Goal: Use online tool/utility: Utilize a website feature to perform a specific function

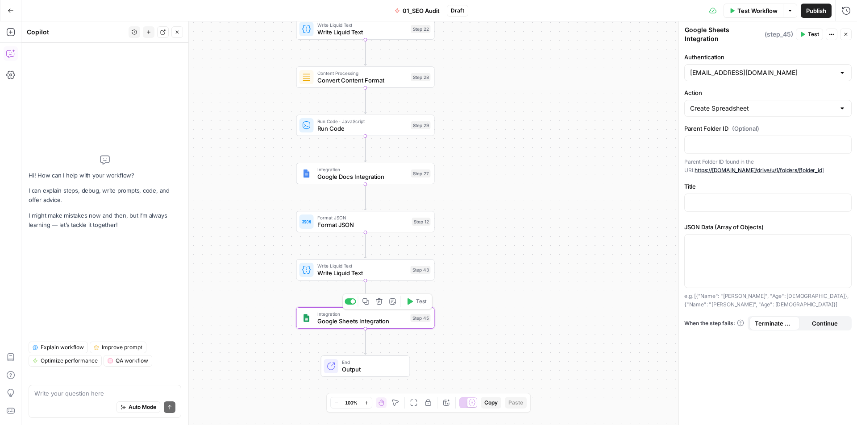
click at [381, 305] on icon "button" at bounding box center [379, 301] width 7 height 7
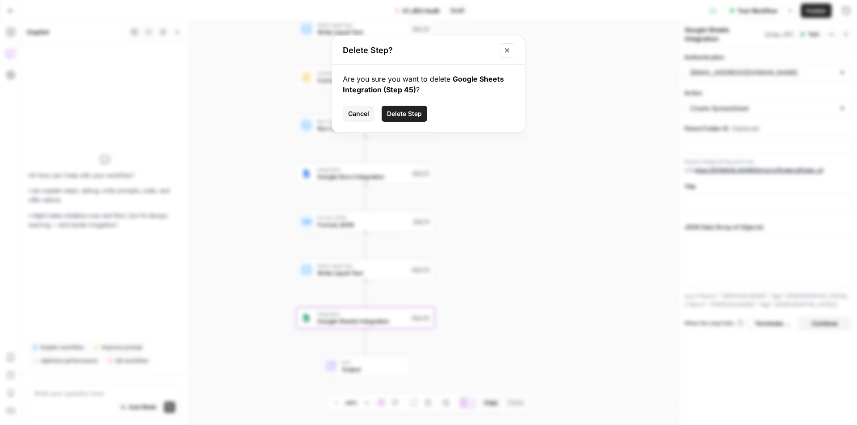
click at [395, 113] on span "Delete Step" at bounding box center [404, 113] width 35 height 9
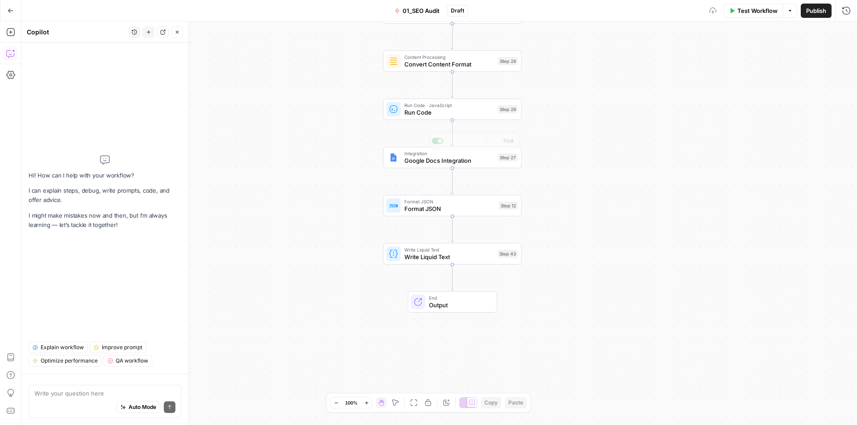
drag, startPoint x: 269, startPoint y: 208, endPoint x: 310, endPoint y: 204, distance: 40.8
click at [310, 204] on div "true false Workflow Set Inputs Inputs Workflow Workflow Step 1 Output Copy 1 2 …" at bounding box center [439, 223] width 836 height 404
click at [174, 31] on button "Close" at bounding box center [177, 32] width 12 height 12
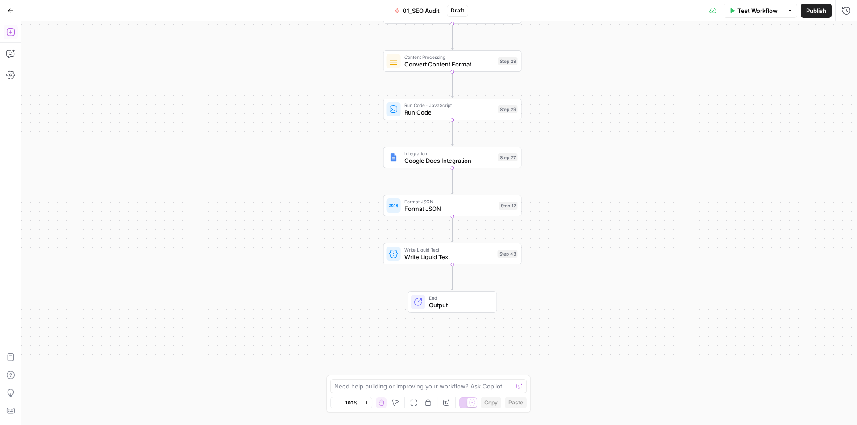
click at [10, 35] on icon "button" at bounding box center [10, 32] width 9 height 9
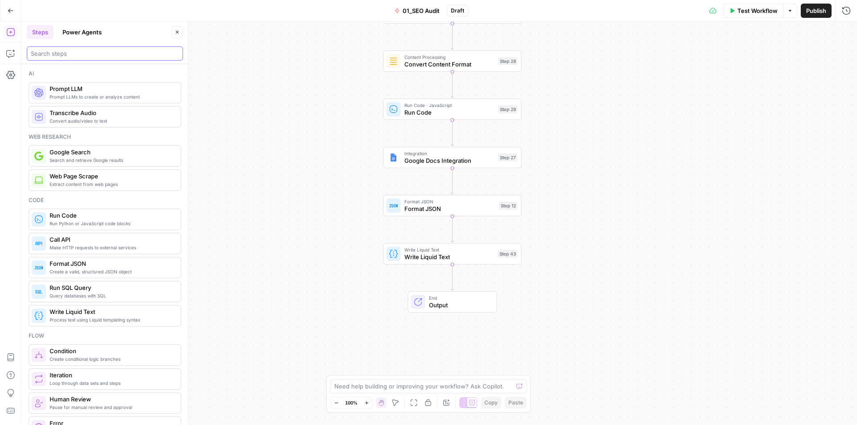
click at [67, 56] on input "search" at bounding box center [105, 53] width 148 height 9
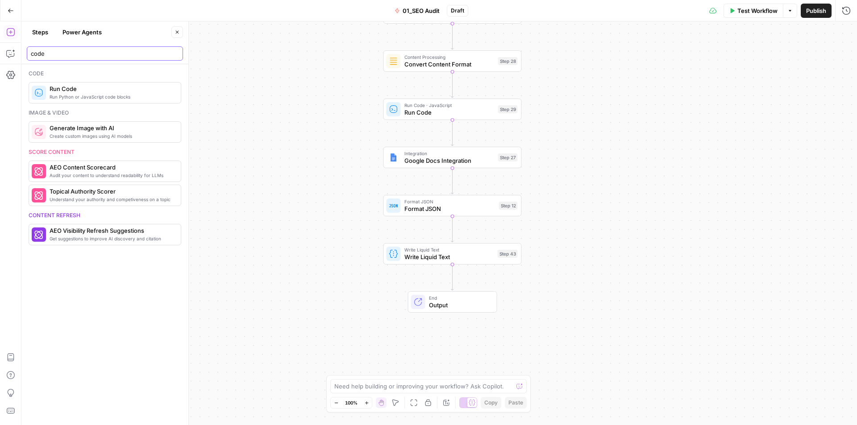
type input "code"
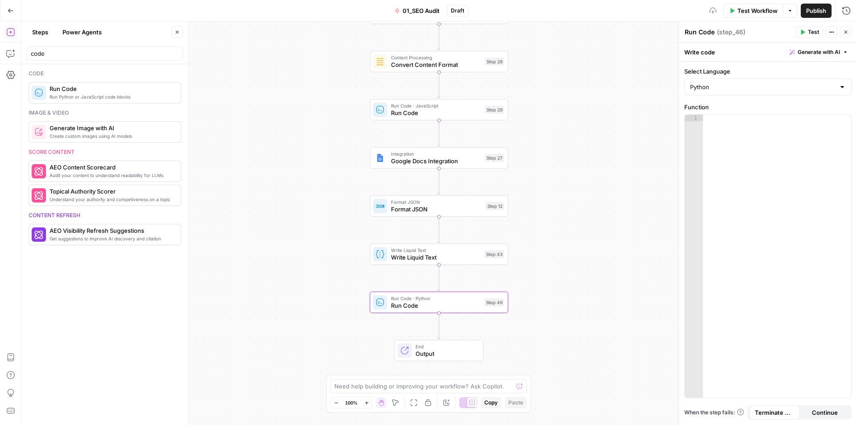
drag, startPoint x: 309, startPoint y: 132, endPoint x: 324, endPoint y: 82, distance: 52.5
click at [275, 104] on div "true false Workflow Set Inputs Inputs Workflow Workflow Step 1 Output Copy 1 2 …" at bounding box center [439, 223] width 836 height 404
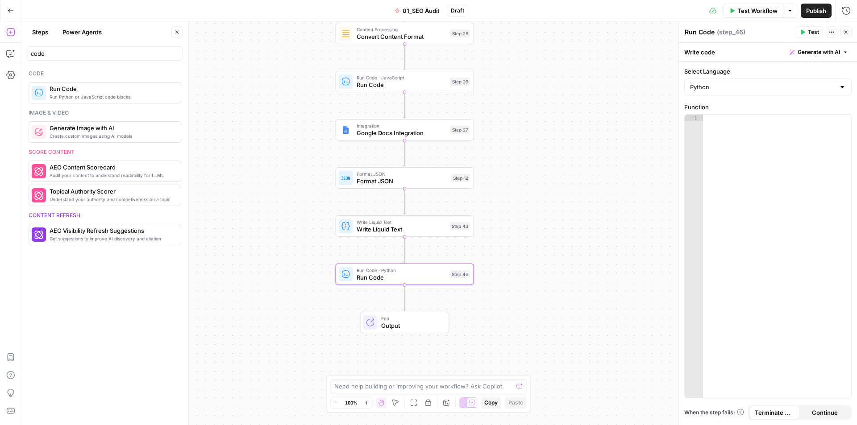
drag, startPoint x: 237, startPoint y: 196, endPoint x: 260, endPoint y: 188, distance: 24.8
click at [233, 194] on div "true false Workflow Set Inputs Inputs Workflow Workflow Step 1 Output Copy 1 2 …" at bounding box center [439, 223] width 836 height 404
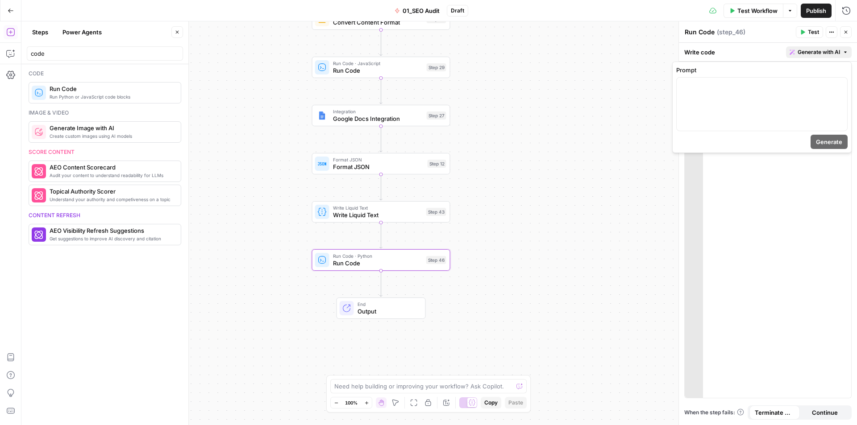
click at [806, 49] on span "Generate with AI" at bounding box center [819, 52] width 42 height 8
click at [759, 90] on div at bounding box center [762, 104] width 170 height 53
paste div
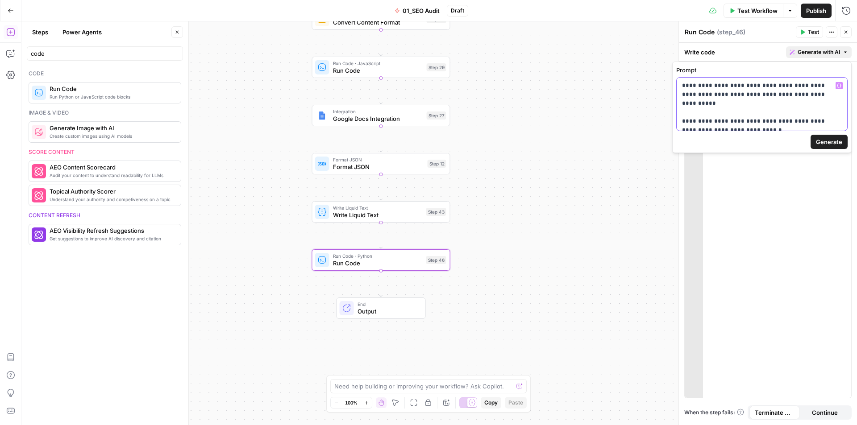
click at [743, 123] on p "**********" at bounding box center [762, 103] width 160 height 45
click at [839, 143] on span "Generate" at bounding box center [829, 141] width 26 height 9
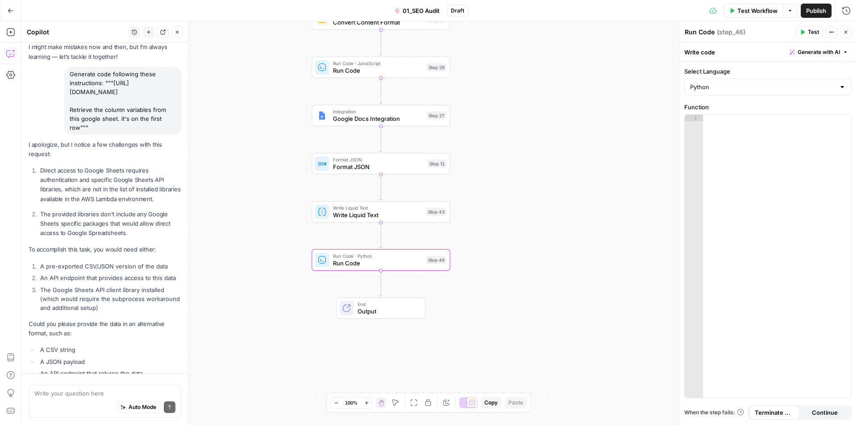
scroll to position [47, 0]
click at [84, 396] on textarea at bounding box center [104, 393] width 141 height 9
type textarea "What if it's public?"
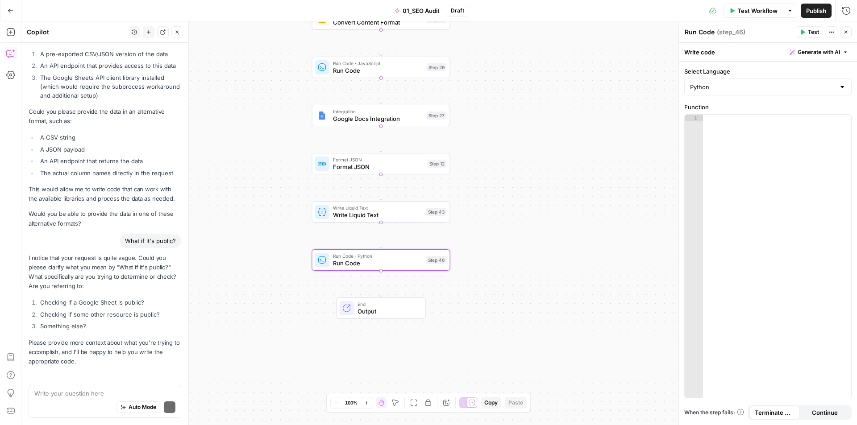
scroll to position [274, 0]
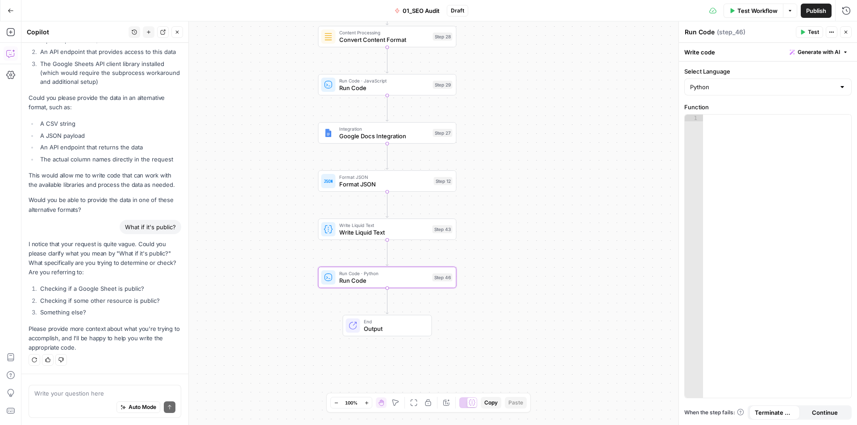
drag, startPoint x: 261, startPoint y: 137, endPoint x: 267, endPoint y: 155, distance: 18.5
click at [267, 155] on div "true false Workflow Set Inputs Inputs Workflow Workflow Step 1 Output Copy 1 2 …" at bounding box center [439, 223] width 836 height 404
click at [810, 48] on span "Generate with AI" at bounding box center [819, 52] width 42 height 8
click at [752, 100] on div at bounding box center [762, 104] width 170 height 53
click at [127, 399] on div "Auto Mode Send" at bounding box center [104, 408] width 141 height 20
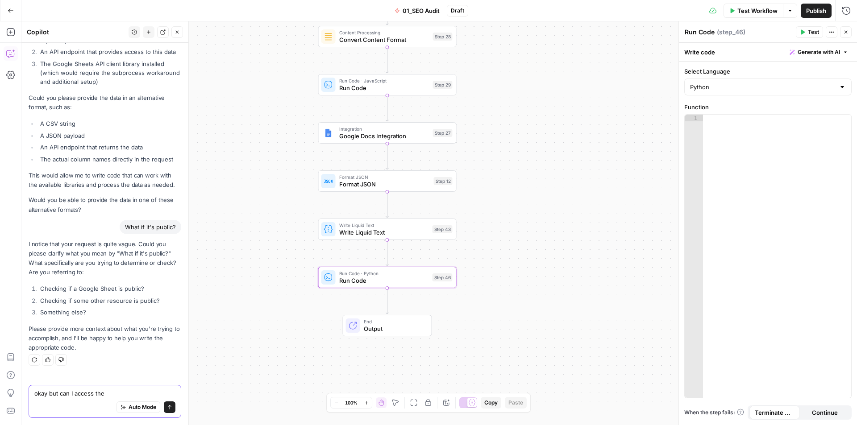
type textarea "okay but can I access the"
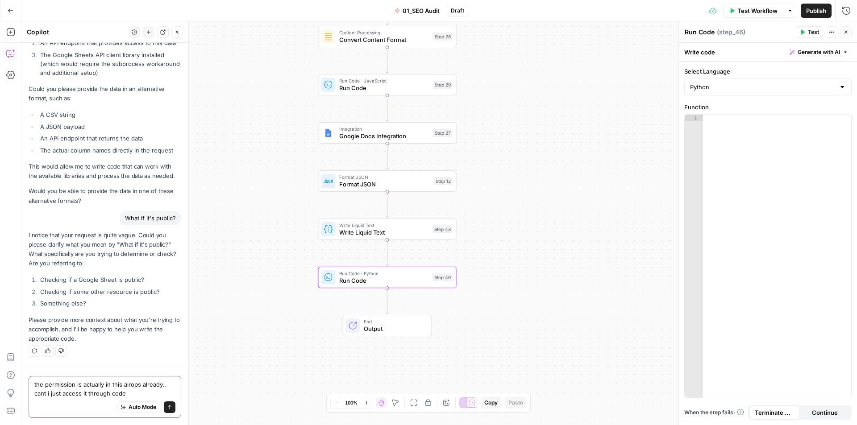
type textarea "the permission is actually in this airops already.. cant i just access it throu…"
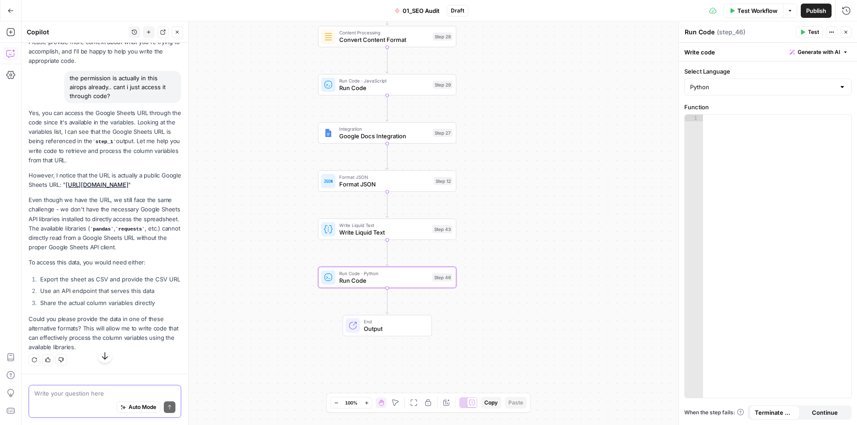
scroll to position [608, 0]
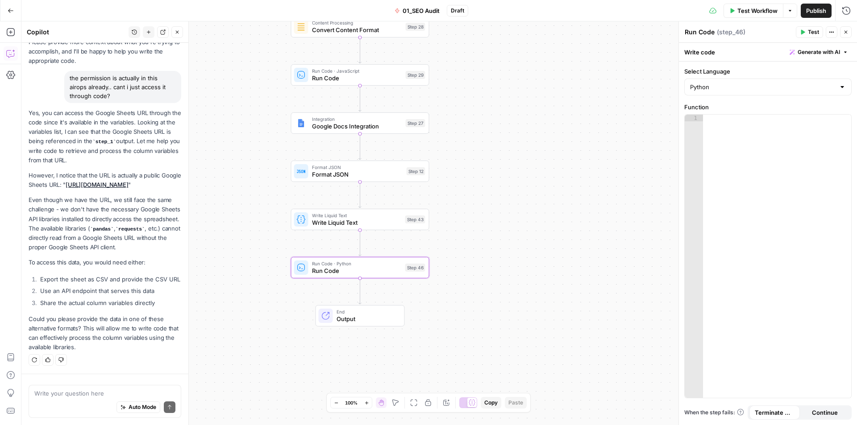
drag, startPoint x: 265, startPoint y: 244, endPoint x: 335, endPoint y: 264, distance: 73.3
click at [266, 244] on div "true false Workflow Set Inputs Inputs Workflow Workflow Step 1 Output Copy 1 2 …" at bounding box center [439, 223] width 836 height 404
